Goal: Transaction & Acquisition: Purchase product/service

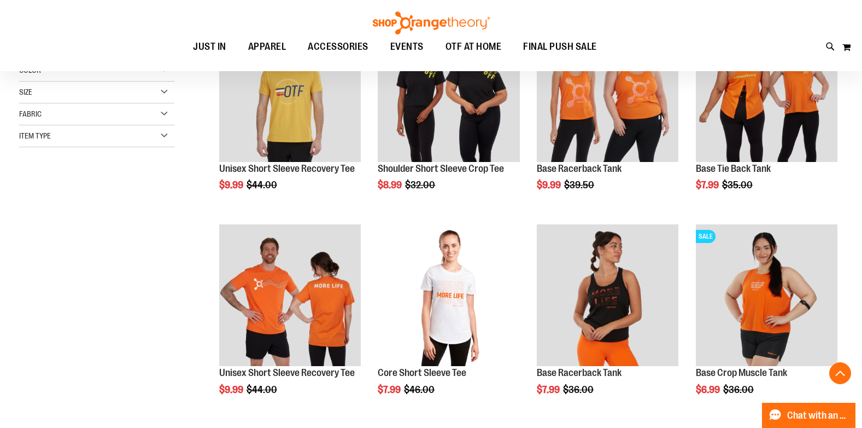
scroll to position [213, 0]
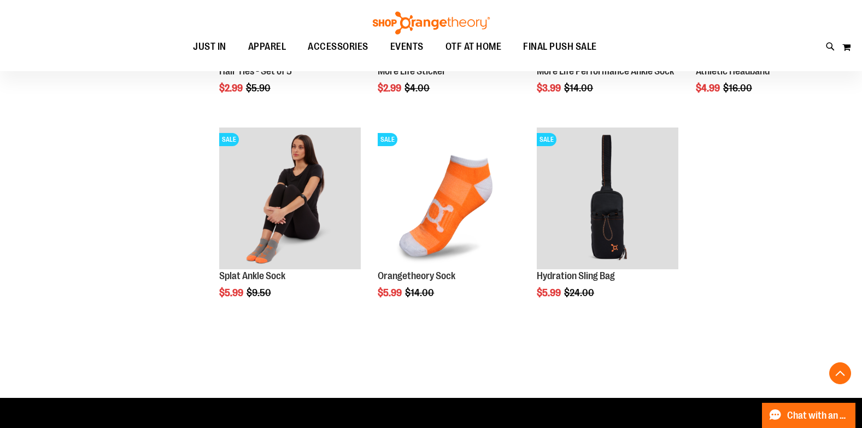
scroll to position [920, 0]
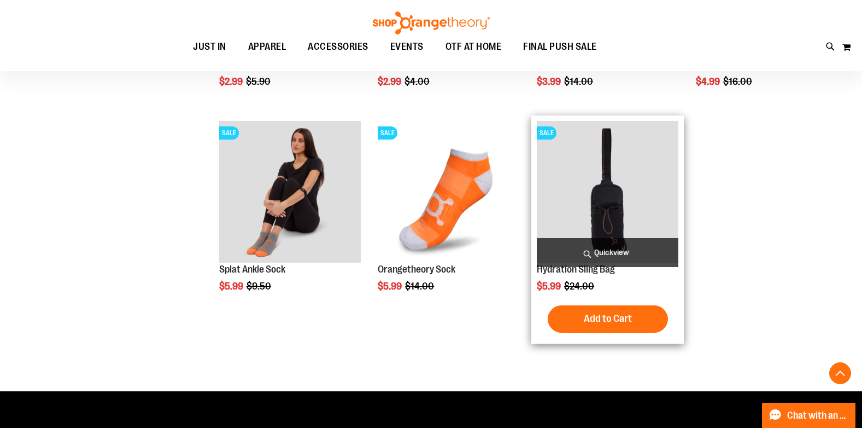
click at [621, 233] on img "product" at bounding box center [608, 192] width 142 height 142
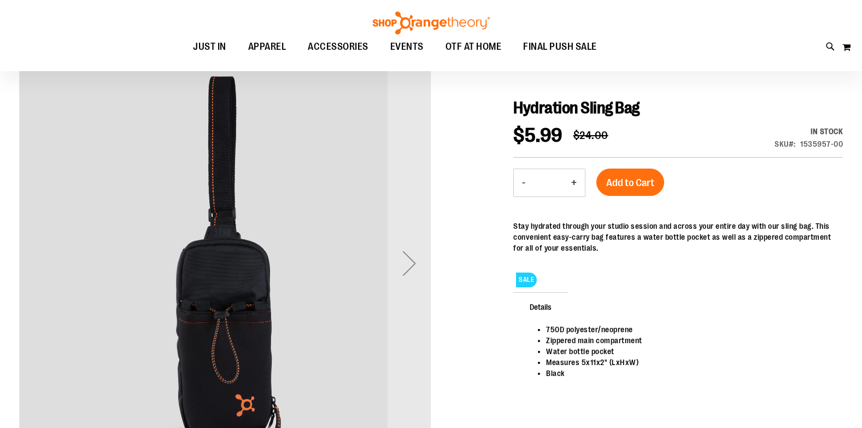
scroll to position [121, 0]
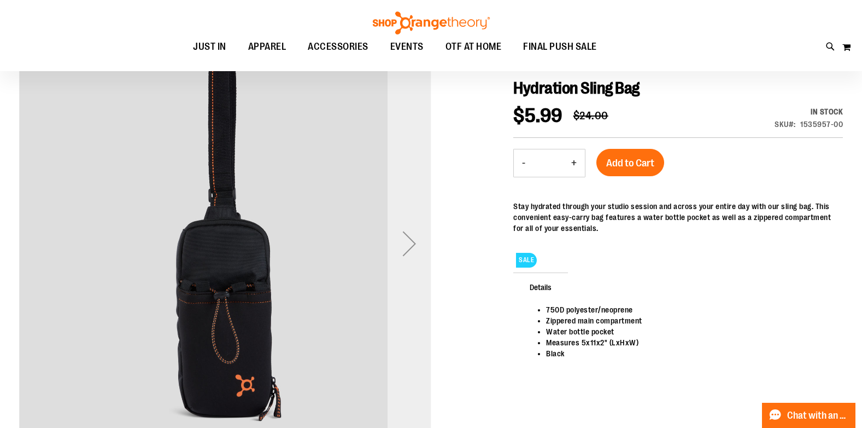
click at [413, 236] on div "Next" at bounding box center [410, 243] width 44 height 44
